Goal: Information Seeking & Learning: Compare options

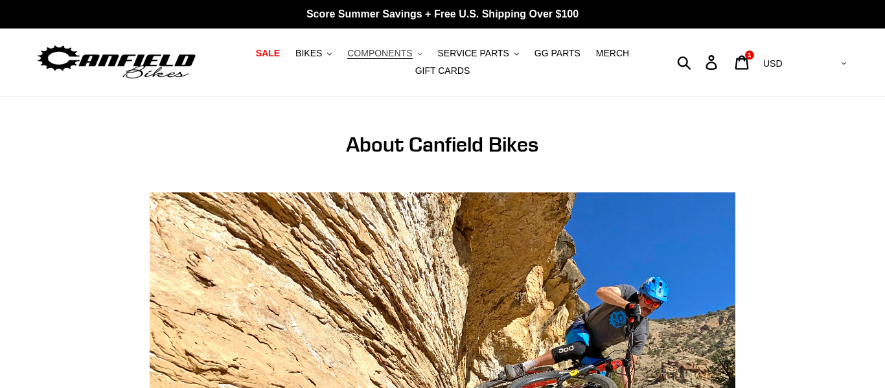
click at [393, 52] on span "COMPONENTS" at bounding box center [379, 53] width 65 height 11
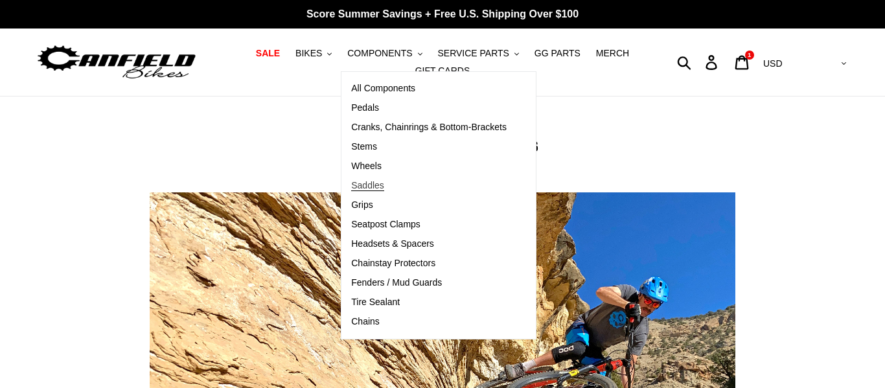
click at [373, 185] on span "Saddles" at bounding box center [367, 185] width 33 height 11
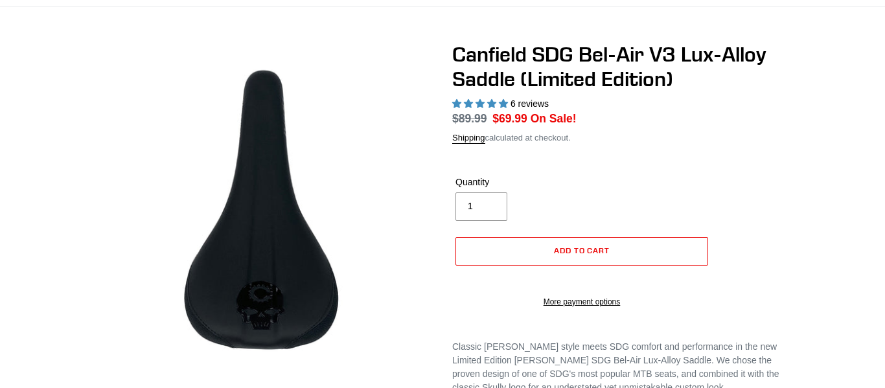
select select "highest-rating"
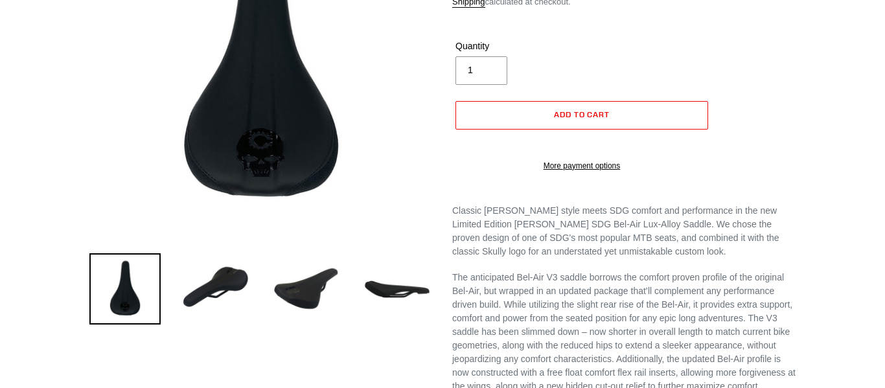
scroll to position [249, 0]
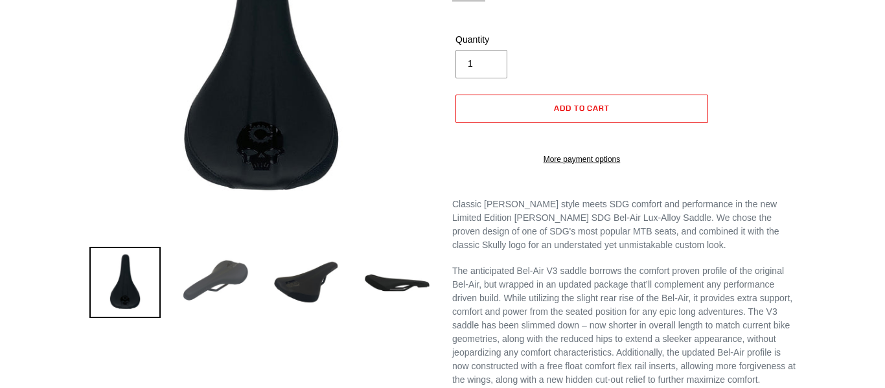
click at [234, 264] on img at bounding box center [215, 282] width 71 height 71
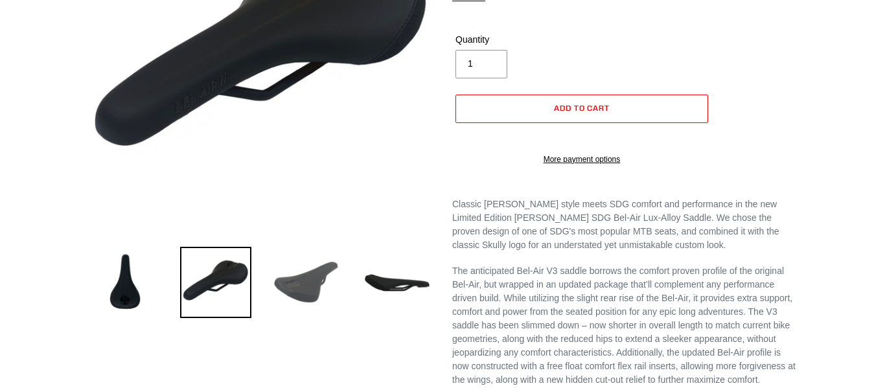
click at [290, 286] on img at bounding box center [306, 282] width 71 height 71
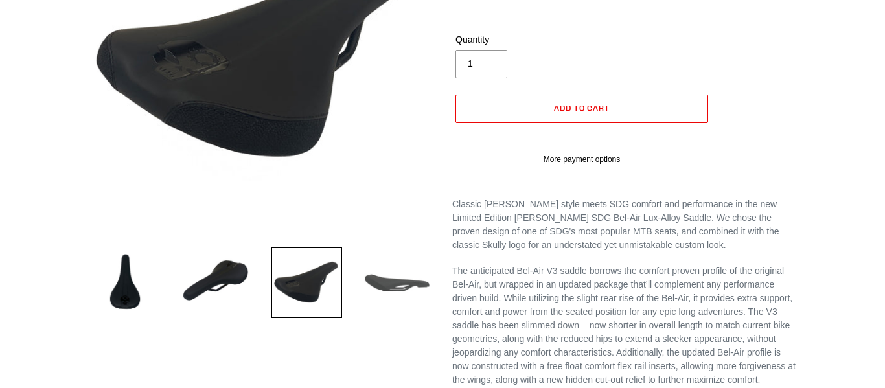
click at [380, 288] on img at bounding box center [397, 282] width 71 height 71
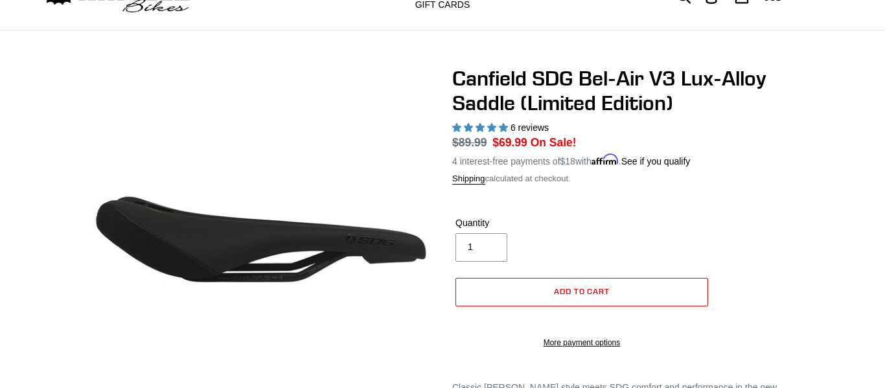
scroll to position [0, 0]
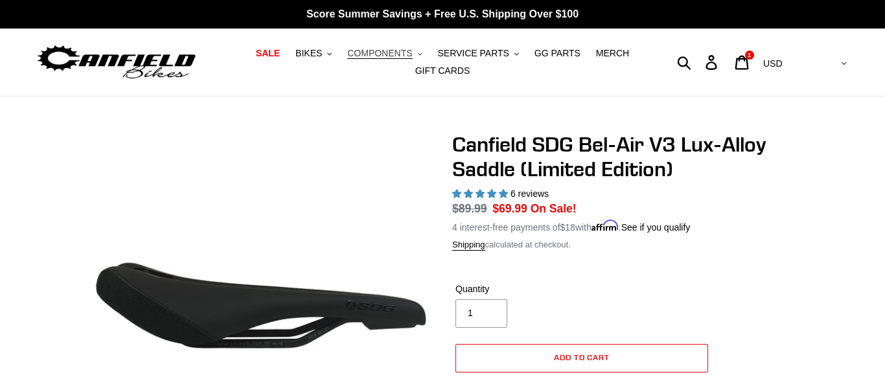
click at [386, 51] on span "COMPONENTS" at bounding box center [379, 53] width 65 height 11
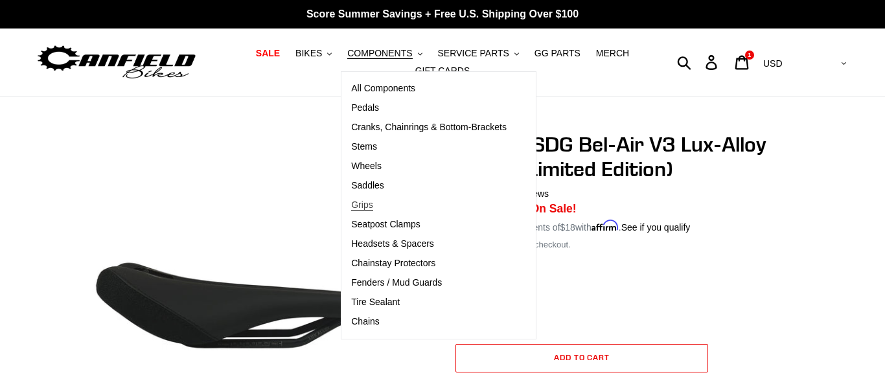
click at [365, 207] on span "Grips" at bounding box center [361, 205] width 21 height 11
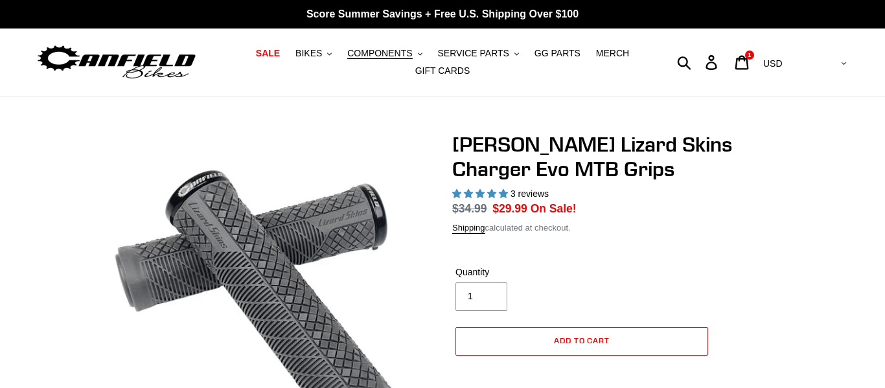
select select "highest-rating"
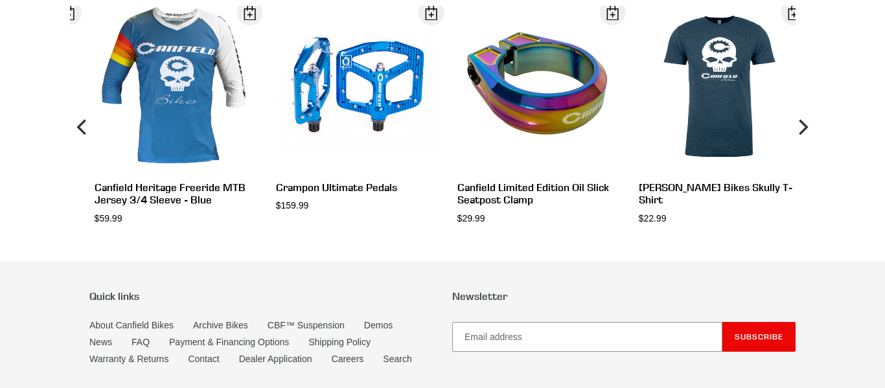
scroll to position [1227, 0]
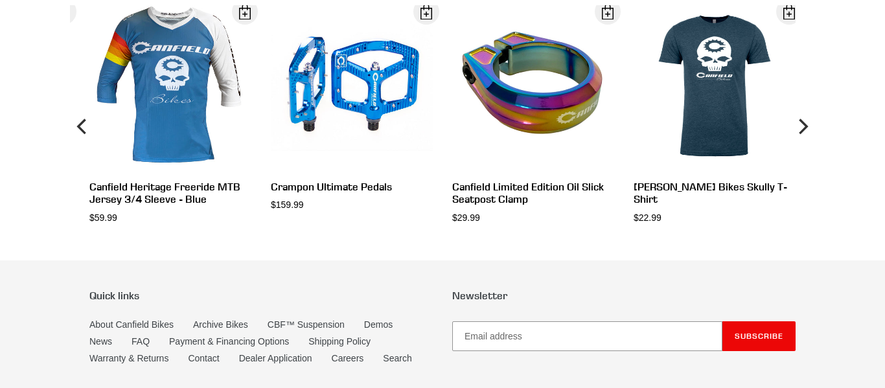
click at [805, 150] on icon "Next" at bounding box center [802, 126] width 16 height 145
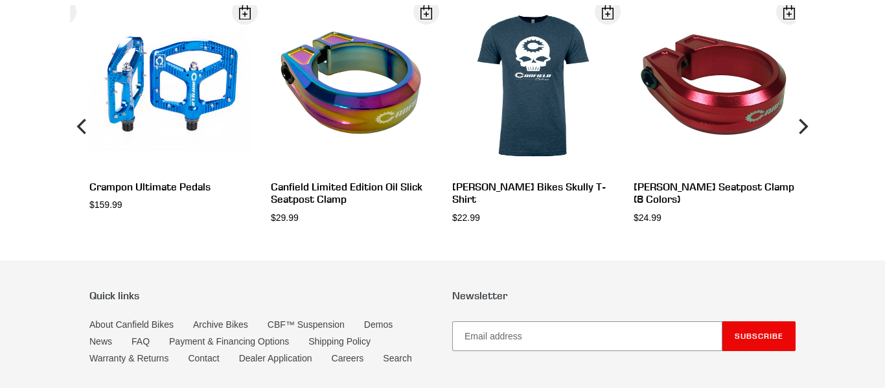
click at [803, 148] on icon "Next" at bounding box center [802, 126] width 16 height 145
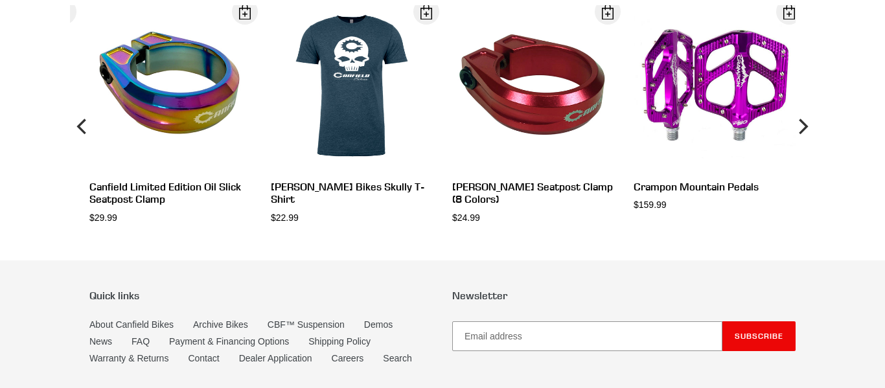
click at [803, 152] on icon "Next" at bounding box center [802, 126] width 16 height 145
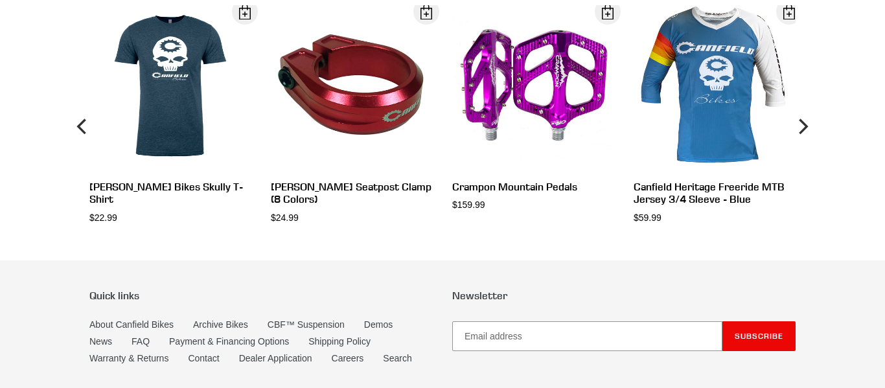
click at [805, 154] on icon "Next" at bounding box center [802, 126] width 16 height 145
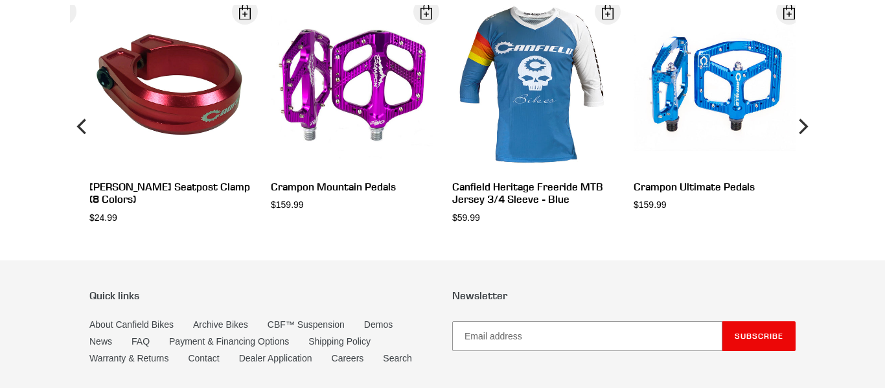
click at [798, 146] on icon "Next" at bounding box center [802, 126] width 16 height 145
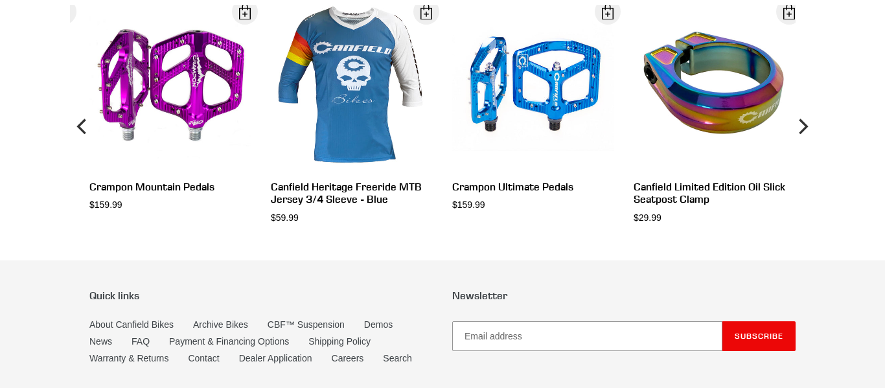
click at [803, 134] on icon "Next" at bounding box center [803, 127] width 9 height 16
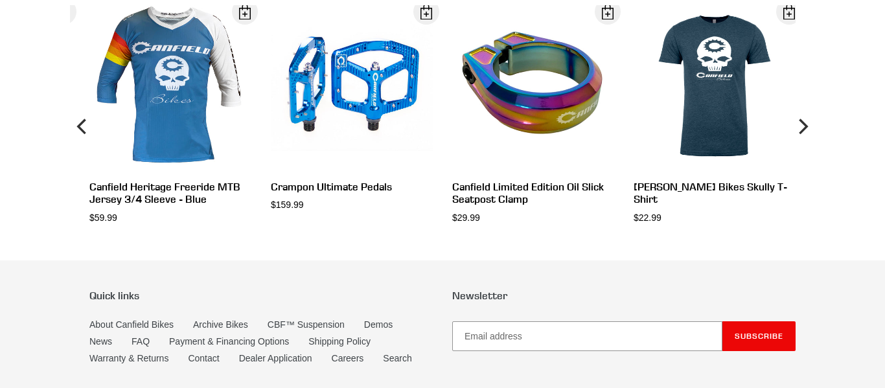
click at [804, 134] on icon "Next" at bounding box center [803, 127] width 9 height 16
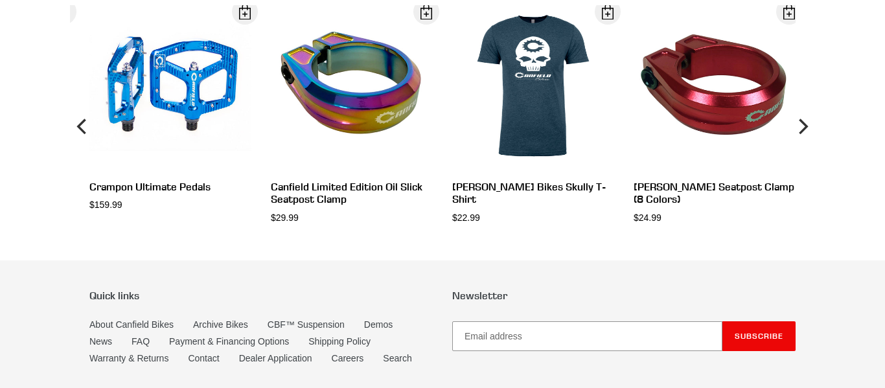
click at [803, 134] on icon "Next" at bounding box center [803, 127] width 9 height 16
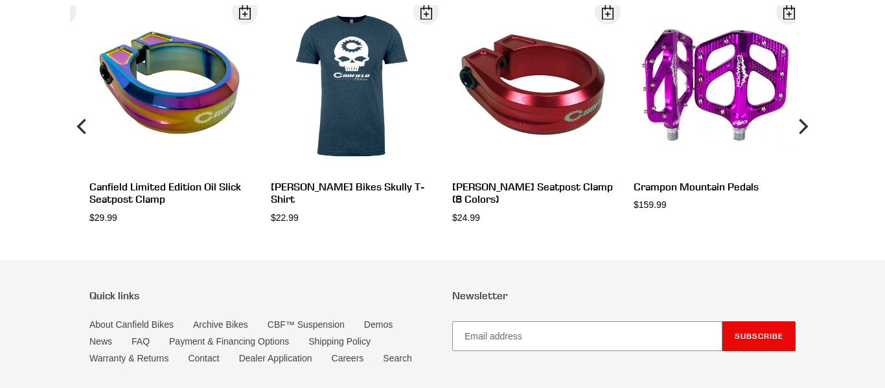
click at [801, 143] on icon "Next" at bounding box center [802, 126] width 16 height 145
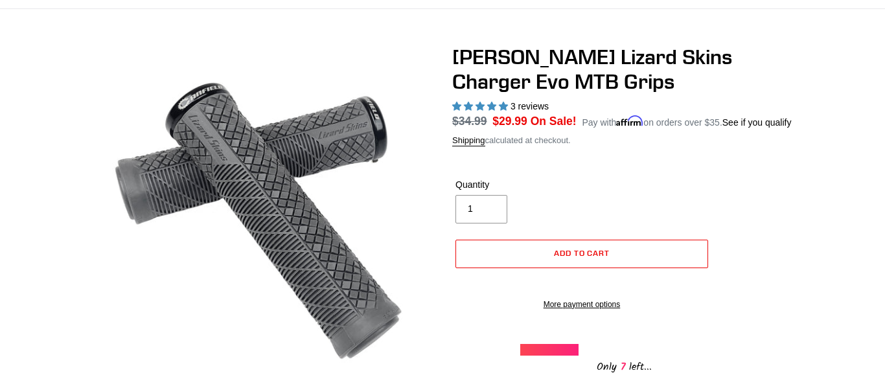
scroll to position [0, 0]
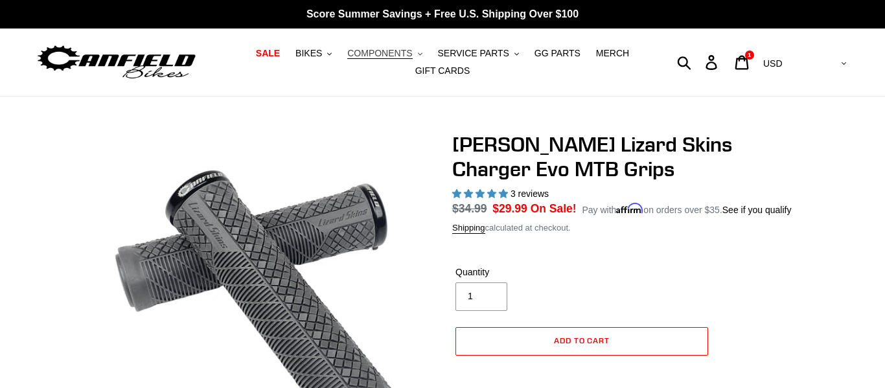
click at [374, 54] on span "COMPONENTS" at bounding box center [379, 53] width 65 height 11
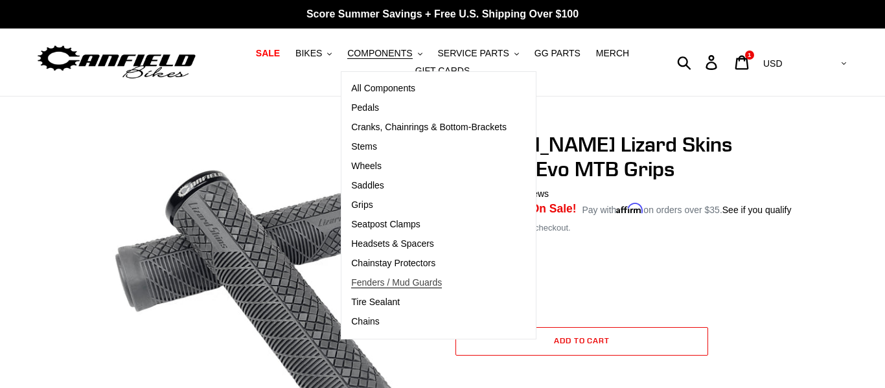
click at [426, 285] on span "Fenders / Mud Guards" at bounding box center [396, 282] width 91 height 11
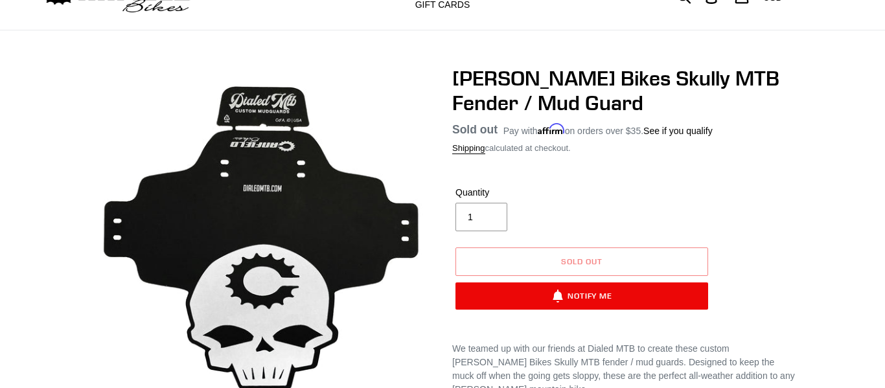
scroll to position [70, 0]
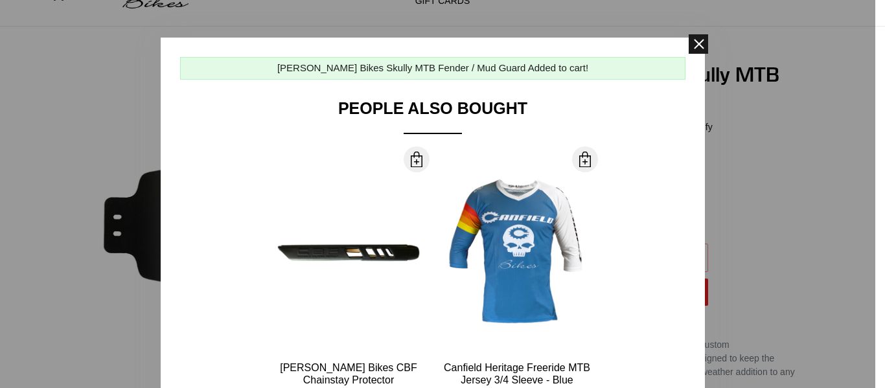
click at [694, 50] on span at bounding box center [698, 43] width 19 height 19
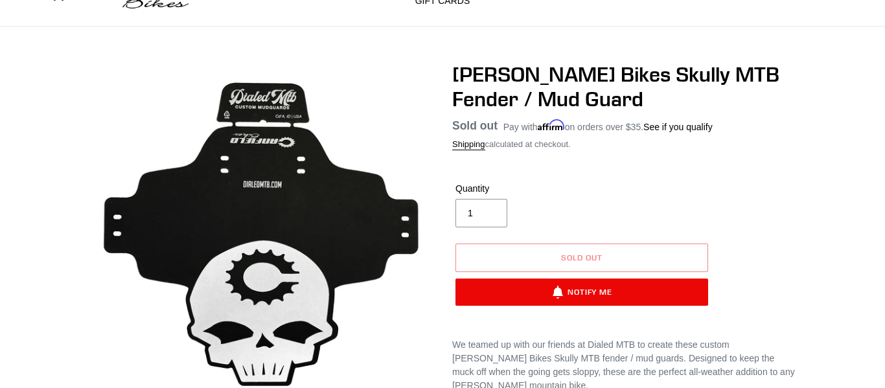
scroll to position [0, 0]
